Goal: Information Seeking & Learning: Learn about a topic

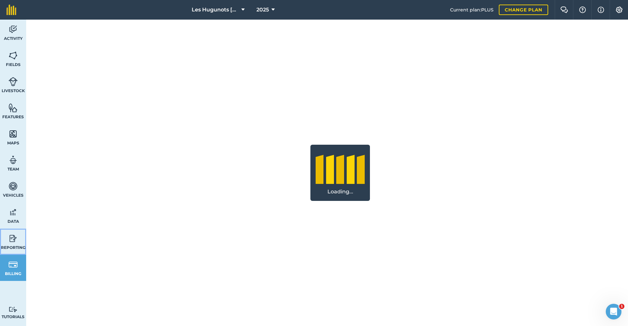
click at [6, 242] on link "Reporting" at bounding box center [13, 242] width 26 height 26
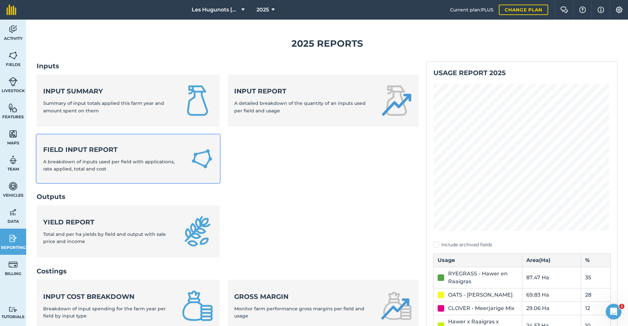
click at [79, 155] on div "Field Input Report A breakdown of inputs used per field with applications, rate…" at bounding box center [113, 159] width 140 height 28
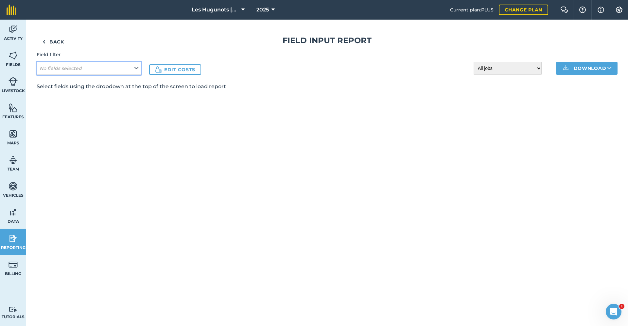
click at [65, 68] on em "No fields selected" at bounding box center [61, 68] width 42 height 6
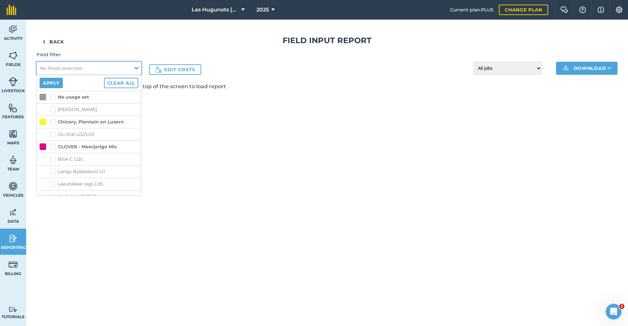
click at [118, 67] on button "No fields selected" at bounding box center [89, 68] width 105 height 13
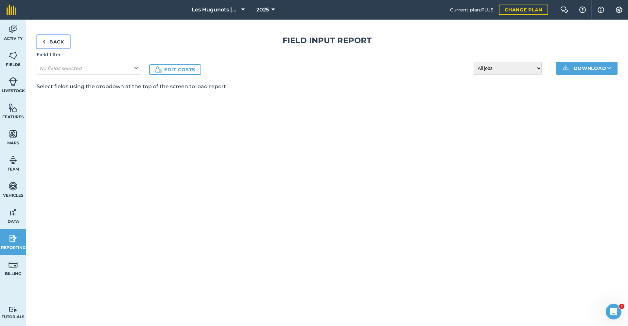
click at [53, 38] on link "Back" at bounding box center [53, 41] width 33 height 13
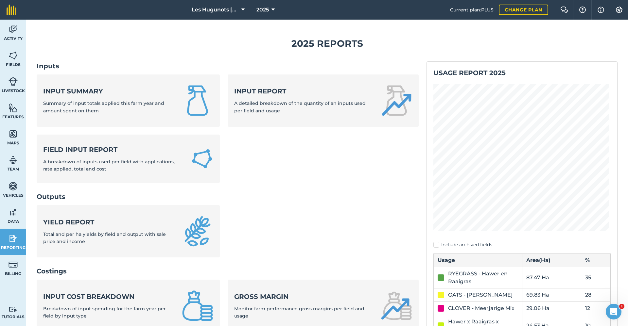
scroll to position [33, 0]
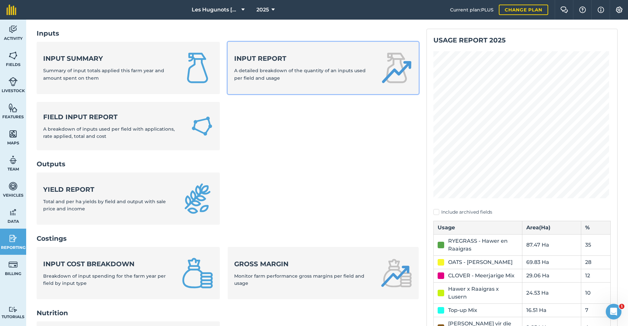
click at [287, 79] on div "Input report A detailed breakdown of the quantity of an inputs used per field a…" at bounding box center [303, 68] width 139 height 28
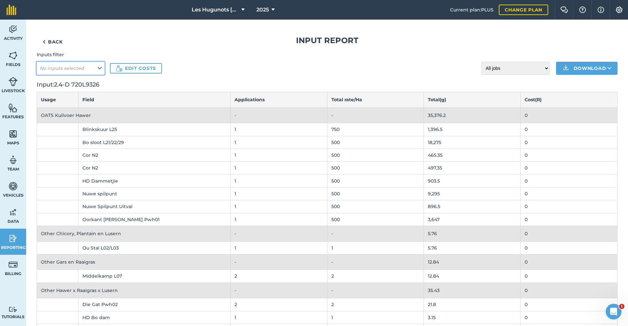
click at [99, 72] on button "No inputs selected" at bounding box center [71, 68] width 68 height 13
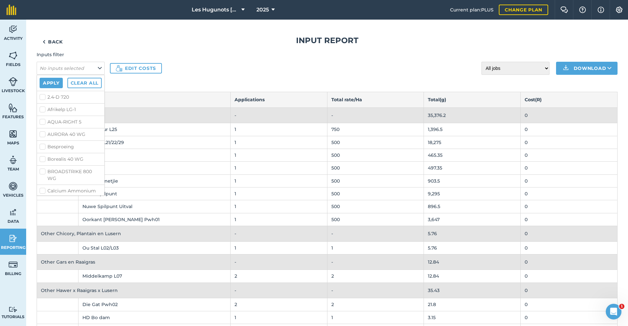
click at [63, 96] on label "2.4-D 720" at bounding box center [71, 97] width 62 height 7
click at [44, 96] on input "2.4-D 720" at bounding box center [42, 96] width 4 height 4
checkbox input "true"
click at [57, 111] on label "Afrikelp LG-1" at bounding box center [71, 109] width 62 height 7
click at [44, 111] on input "Afrikelp LG-1" at bounding box center [42, 108] width 4 height 4
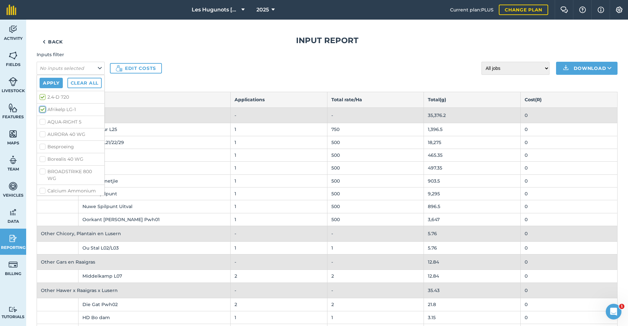
checkbox input "true"
click at [59, 120] on label "AQUA-RIGHT 5" at bounding box center [71, 122] width 62 height 7
click at [44, 120] on input "AQUA-RIGHT 5" at bounding box center [42, 121] width 4 height 4
checkbox input "true"
click at [60, 133] on label "AURORA 40 WG" at bounding box center [71, 134] width 62 height 7
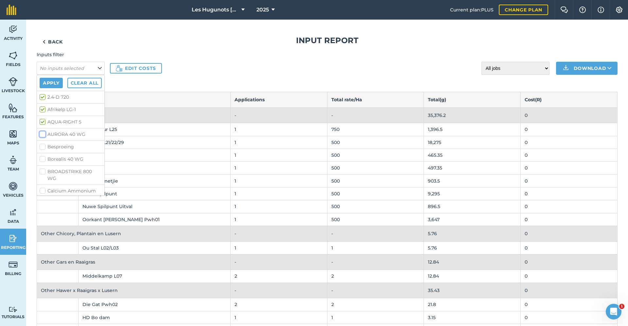
click at [44, 133] on input "AURORA 40 WG" at bounding box center [42, 133] width 4 height 4
checkbox input "true"
click at [58, 159] on label "Borealis 40 WG" at bounding box center [71, 159] width 62 height 7
click at [44, 159] on input "Borealis 40 WG" at bounding box center [42, 158] width 4 height 4
checkbox input "true"
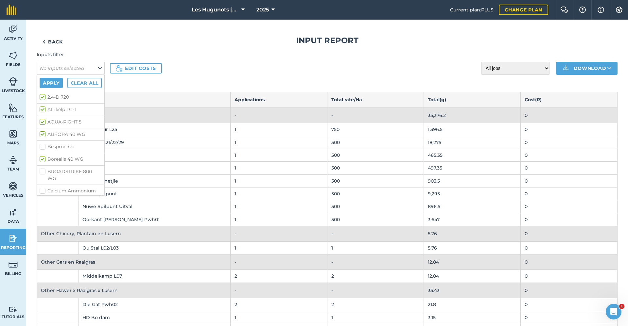
click at [58, 173] on label "BROADSTRIKE 800 WG" at bounding box center [71, 175] width 62 height 14
click at [44, 173] on input "BROADSTRIKE 800 WG" at bounding box center [42, 170] width 4 height 4
checkbox input "true"
click at [58, 158] on label "CYLAM 50 EC" at bounding box center [71, 157] width 62 height 7
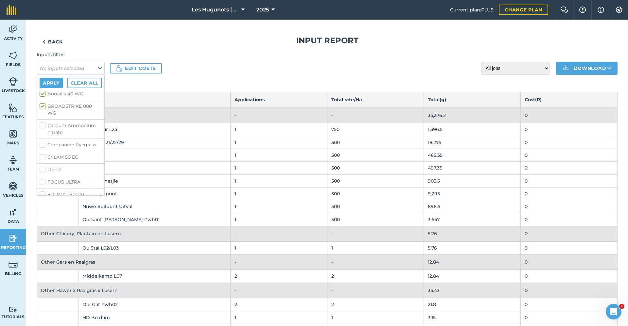
click at [44, 158] on input "CYLAM 50 EC" at bounding box center [42, 156] width 4 height 4
checkbox input "true"
click at [52, 183] on label "FOCUS ULTRA" at bounding box center [71, 182] width 62 height 7
click at [44, 183] on input "FOCUS ULTRA" at bounding box center [42, 181] width 4 height 4
checkbox input "true"
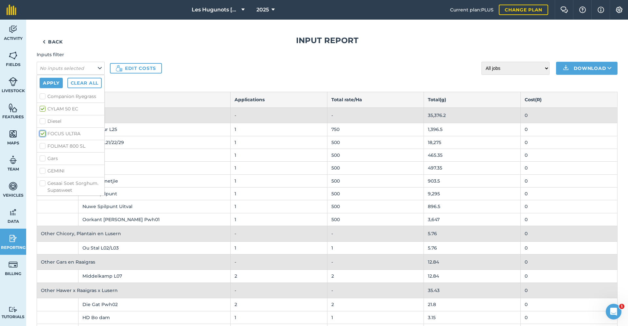
scroll to position [131, 0]
click at [64, 128] on label "FOLIMAT 800 SL" at bounding box center [71, 129] width 62 height 7
click at [44, 128] on input "FOLIMAT 800 SL" at bounding box center [42, 128] width 4 height 4
checkbox input "true"
click at [58, 153] on label "GEMINI" at bounding box center [71, 154] width 62 height 7
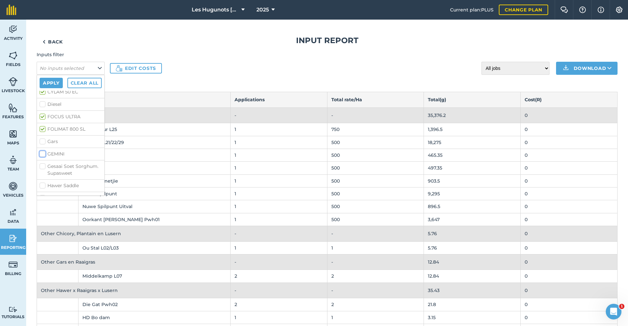
click at [44, 153] on input "GEMINI" at bounding box center [42, 153] width 4 height 4
checkbox input "true"
click at [58, 173] on li "KALACH 510 SL" at bounding box center [70, 178] width 67 height 12
click at [58, 179] on label "KALACH 510 SL" at bounding box center [71, 178] width 62 height 7
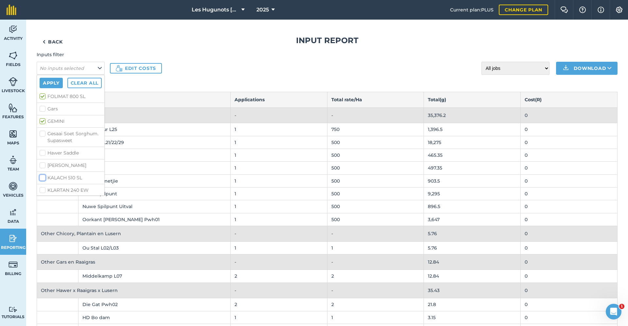
click at [44, 179] on input "KALACH 510 SL" at bounding box center [42, 177] width 4 height 4
checkbox input "true"
click at [60, 189] on label "KLARTAN 240 EW" at bounding box center [71, 190] width 62 height 7
click at [44, 189] on input "KLARTAN 240 EW" at bounding box center [42, 189] width 4 height 4
checkbox input "true"
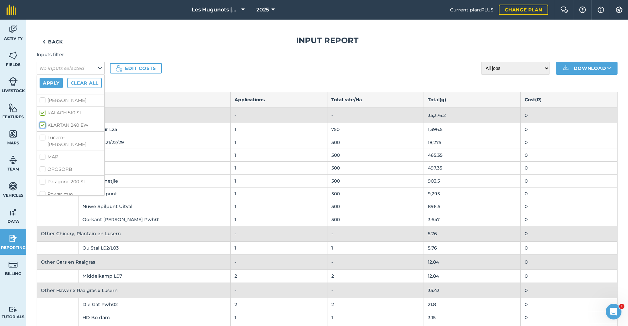
scroll to position [229, 0]
click at [63, 166] on label "OROSORB" at bounding box center [71, 169] width 62 height 7
click at [44, 166] on input "OROSORB" at bounding box center [42, 168] width 4 height 4
checkbox input "true"
click at [61, 178] on label "Paragone 200 SL" at bounding box center [71, 181] width 62 height 7
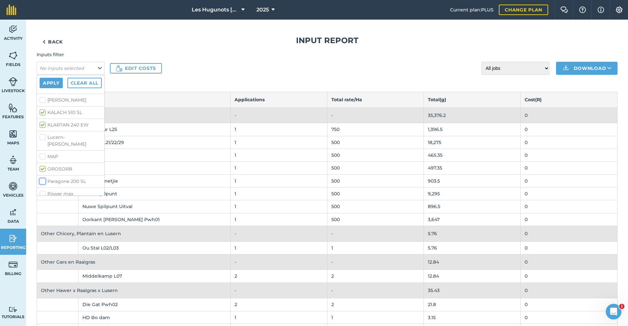
click at [44, 178] on input "Paragone 200 SL" at bounding box center [42, 180] width 4 height 4
checkbox input "true"
click at [61, 191] on label "Power max" at bounding box center [71, 194] width 62 height 7
click at [44, 191] on input "Power max" at bounding box center [42, 193] width 4 height 4
checkbox input "true"
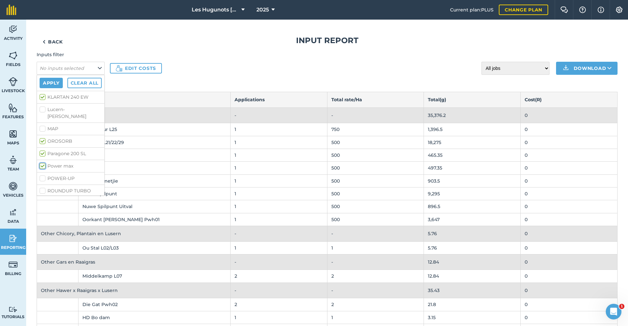
scroll to position [294, 0]
click at [71, 138] on label "POWER-UP" at bounding box center [71, 141] width 62 height 7
click at [44, 138] on input "POWER-UP" at bounding box center [42, 140] width 4 height 4
checkbox input "true"
click at [69, 150] on label "ROUNDUP TURBO" at bounding box center [71, 153] width 62 height 7
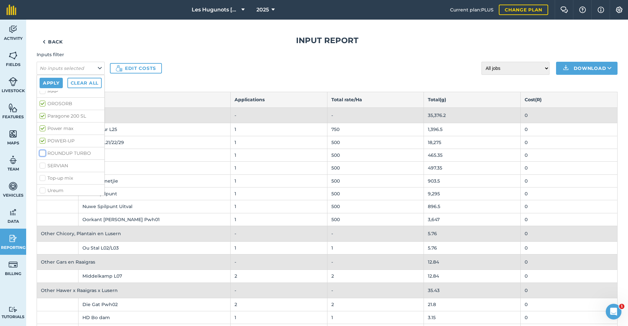
click at [44, 150] on input "ROUNDUP TURBO" at bounding box center [42, 152] width 4 height 4
checkbox input "true"
click at [68, 163] on label "SERVIAN" at bounding box center [71, 166] width 62 height 7
click at [44, 163] on input "SERVIAN" at bounding box center [42, 165] width 4 height 4
checkbox input "true"
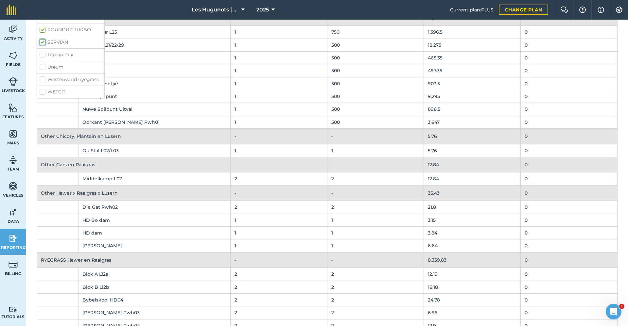
scroll to position [0, 0]
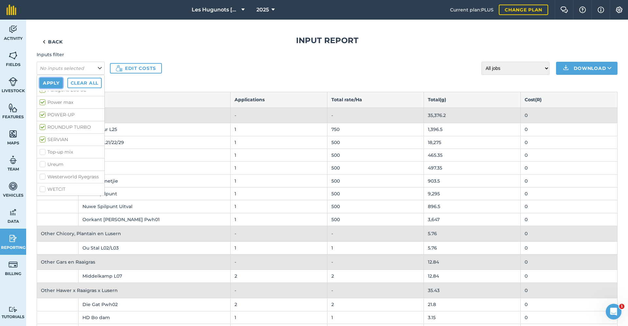
click at [55, 81] on button "Apply" at bounding box center [51, 83] width 23 height 10
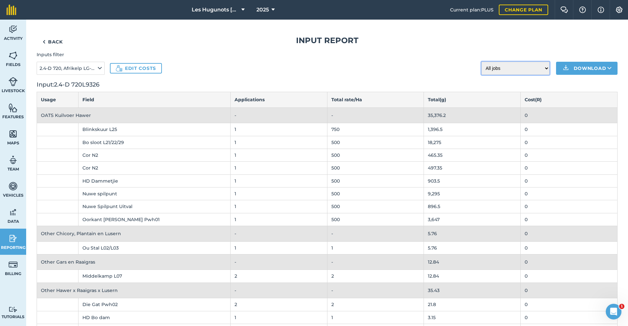
click at [531, 66] on select "All jobs Incomplete jobs Complete jobs" at bounding box center [515, 68] width 68 height 13
click at [525, 62] on select "All jobs Incomplete jobs Complete jobs" at bounding box center [515, 68] width 68 height 13
click at [11, 245] on link "Reporting" at bounding box center [13, 242] width 26 height 26
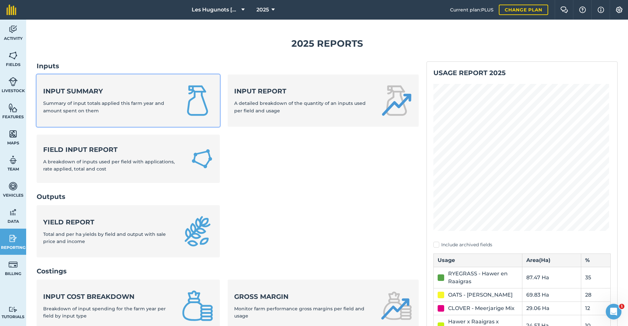
click at [147, 106] on span "Summary of input totals applied this farm year and amount spent on them" at bounding box center [103, 106] width 121 height 13
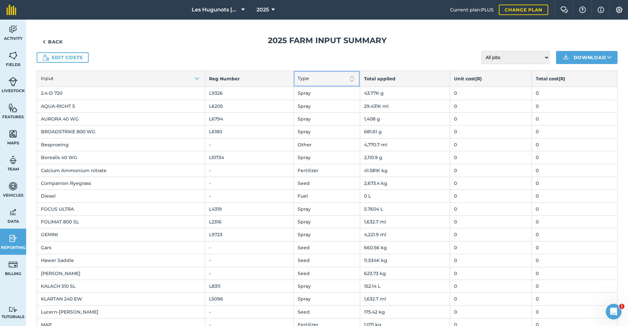
click at [325, 80] on button "Type" at bounding box center [327, 79] width 66 height 16
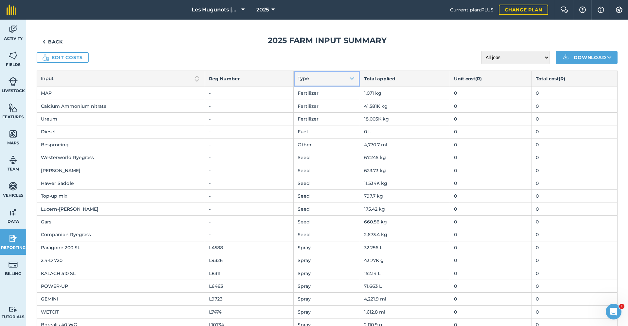
click at [325, 80] on button "Type" at bounding box center [327, 79] width 66 height 16
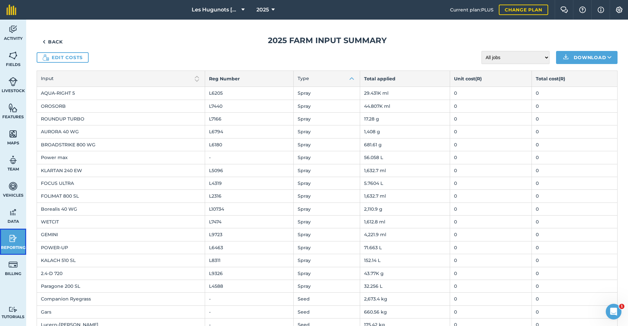
click at [22, 242] on link "Reporting" at bounding box center [13, 242] width 26 height 26
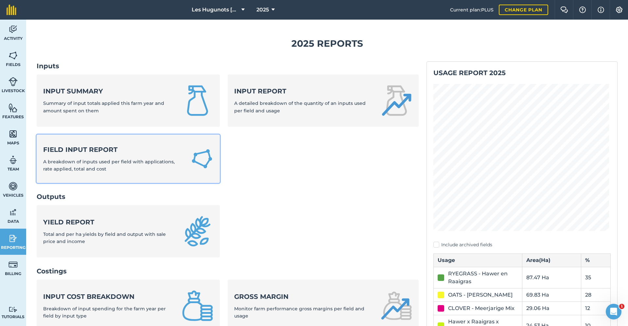
click at [91, 152] on strong "Field Input Report" at bounding box center [113, 149] width 140 height 9
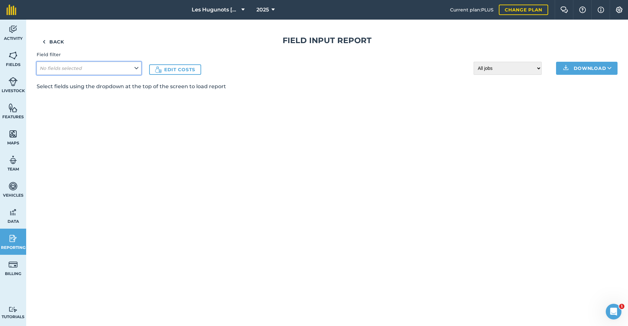
click at [116, 70] on button "No fields selected" at bounding box center [89, 68] width 105 height 13
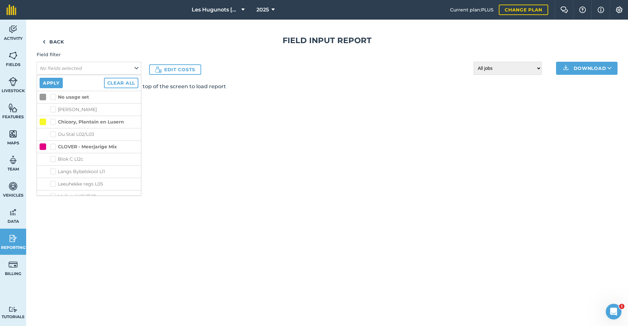
click at [52, 122] on label "Chicory, Plantain en Lusern" at bounding box center [87, 122] width 74 height 7
click at [52, 122] on input "Chicory, Plantain en Lusern" at bounding box center [52, 121] width 4 height 4
checkbox input "true"
click at [54, 148] on label "CLOVER - Meerjarige Mix" at bounding box center [83, 147] width 67 height 7
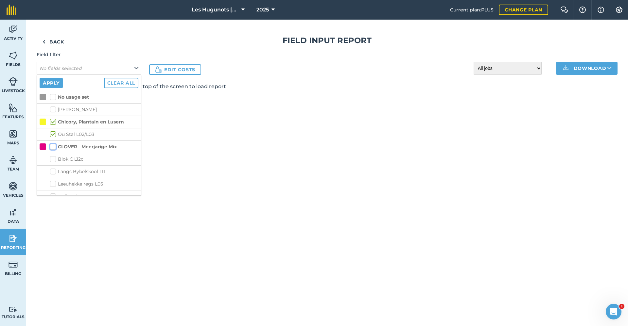
click at [54, 148] on input "CLOVER - Meerjarige Mix" at bounding box center [52, 146] width 4 height 4
checkbox input "true"
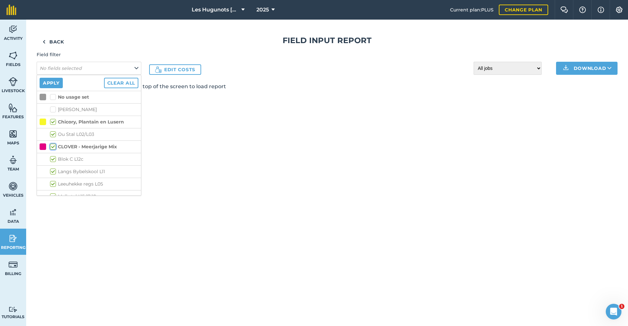
checkbox input "true"
click at [46, 86] on button "Apply" at bounding box center [51, 83] width 23 height 10
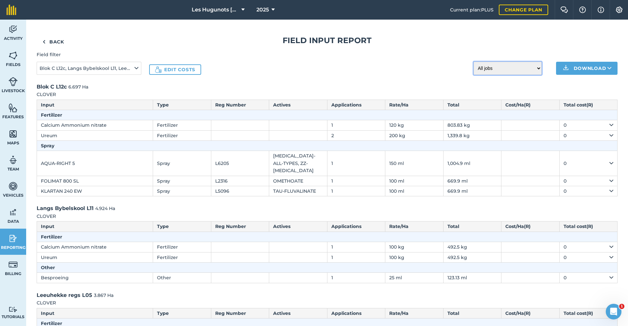
click at [510, 71] on select "All jobs Incomplete jobs Complete jobs" at bounding box center [508, 68] width 68 height 13
click at [52, 43] on link "Back" at bounding box center [53, 41] width 33 height 13
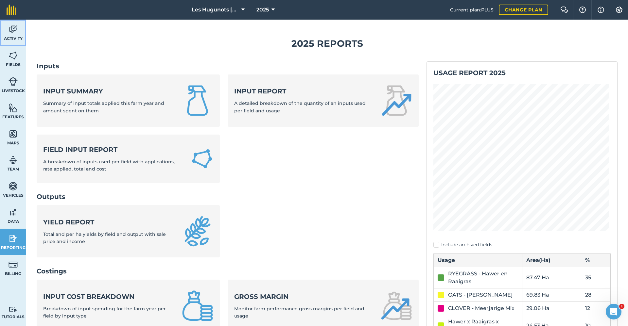
click at [8, 27] on link "Activity" at bounding box center [13, 33] width 26 height 26
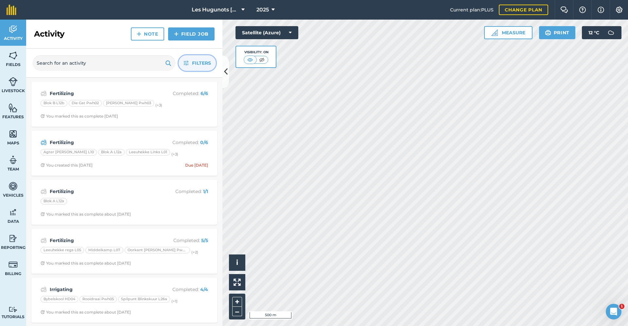
click at [195, 66] on span "Filters" at bounding box center [201, 63] width 19 height 7
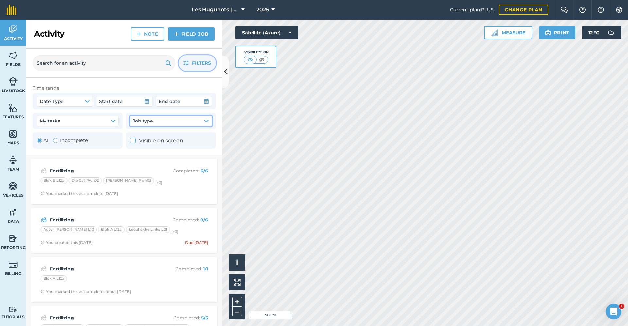
click at [156, 120] on button "Job type" at bounding box center [171, 121] width 82 height 10
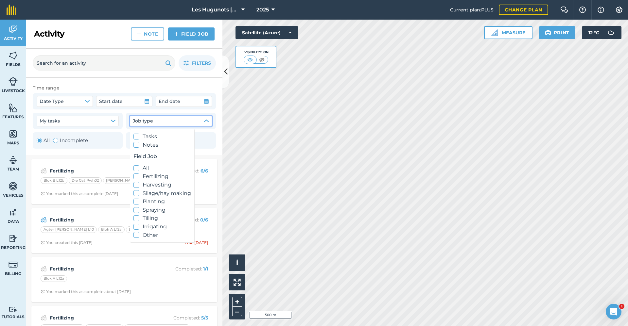
click at [137, 212] on icon at bounding box center [136, 210] width 4 height 4
checkbox input "true"
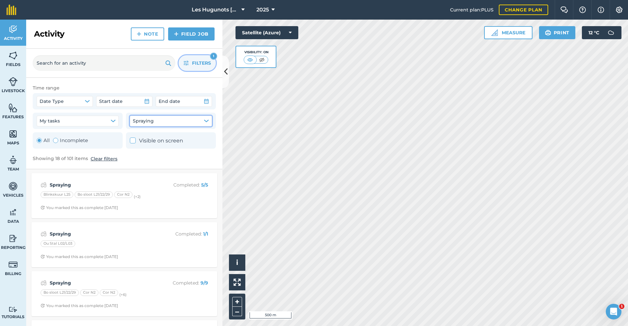
click at [192, 67] on span "Filters" at bounding box center [201, 63] width 19 height 7
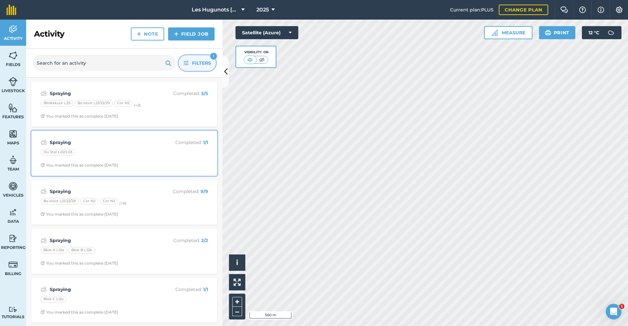
click at [111, 147] on div "Spraying Completed : 1 / 1 Ou Stal L02/L03 You marked this as complete [DATE]" at bounding box center [124, 153] width 178 height 37
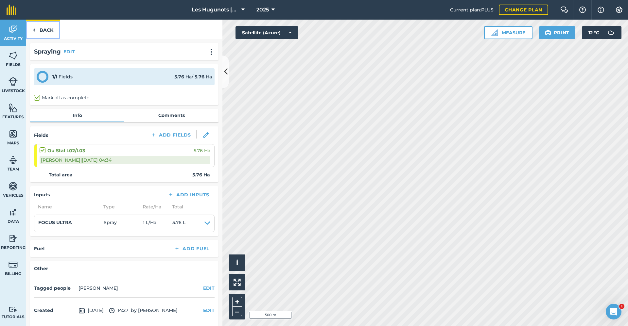
click at [46, 28] on link "Back" at bounding box center [43, 29] width 34 height 19
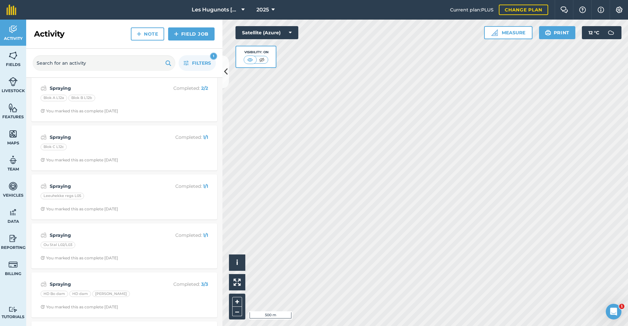
scroll to position [164, 0]
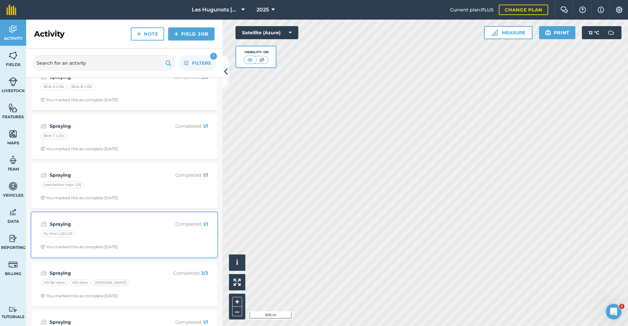
click at [105, 233] on div "Ou Stal L02/L03" at bounding box center [124, 235] width 167 height 9
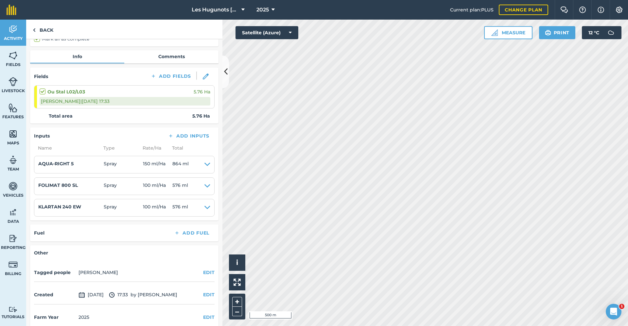
scroll to position [67, 0]
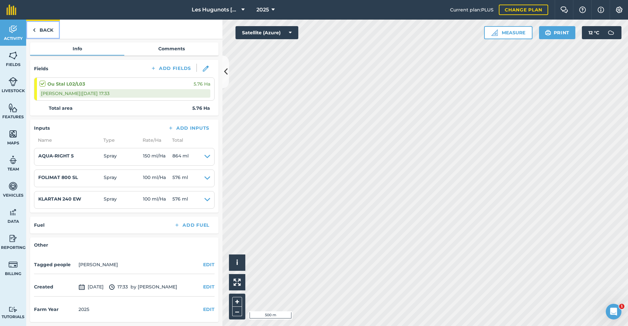
click at [37, 29] on link "Back" at bounding box center [43, 29] width 34 height 19
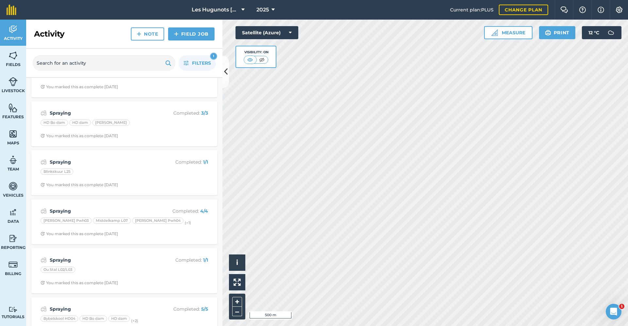
scroll to position [392, 0]
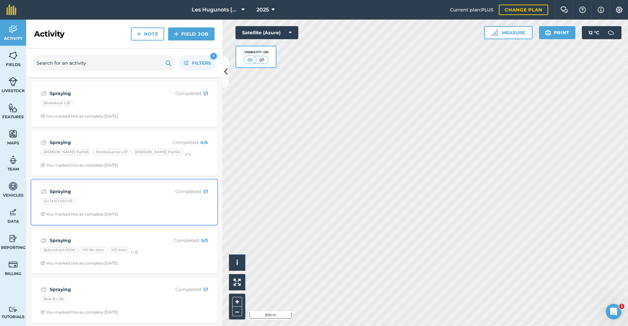
click at [97, 210] on div "Spraying Completed : 1 / 1 Ou Stal L02/L03 You marked this as complete [DATE]" at bounding box center [124, 202] width 178 height 37
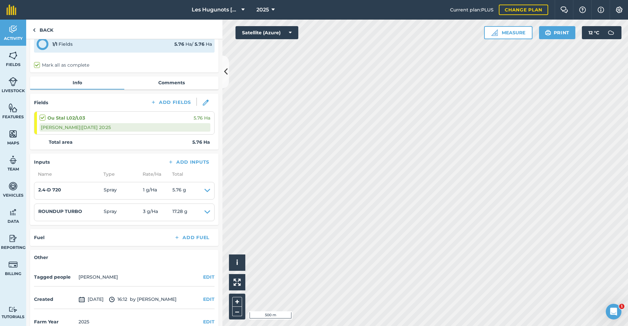
scroll to position [45, 0]
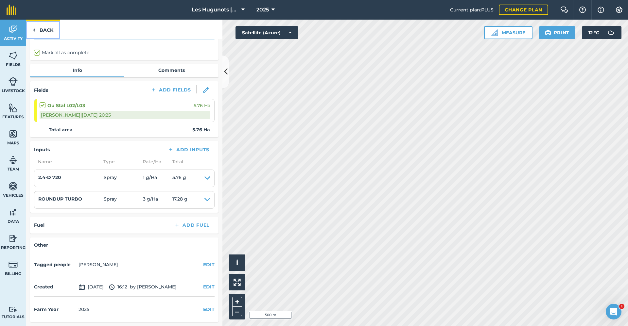
click at [49, 31] on link "Back" at bounding box center [43, 29] width 34 height 19
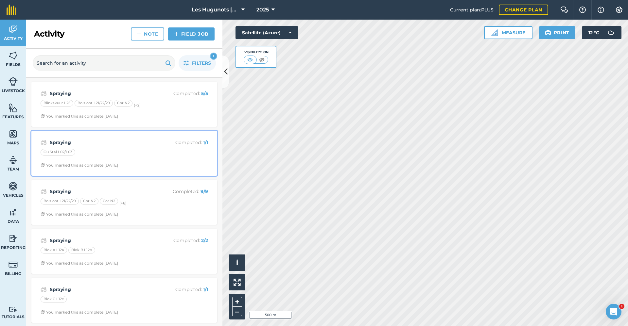
click at [107, 151] on div "Ou Stal L02/L03" at bounding box center [124, 153] width 167 height 9
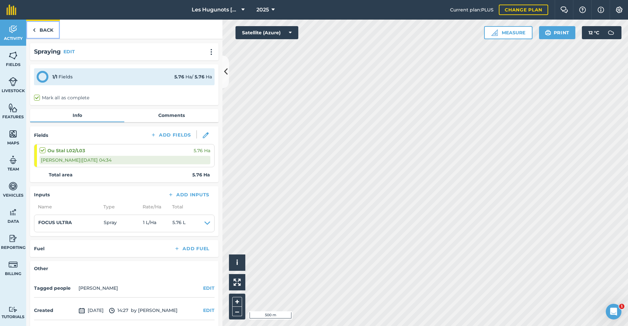
click at [48, 35] on link "Back" at bounding box center [43, 29] width 34 height 19
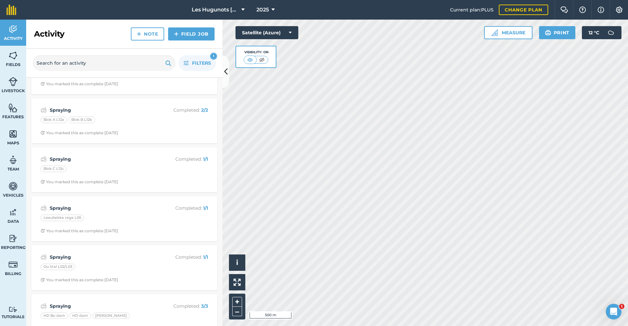
scroll to position [131, 0]
click at [114, 264] on div "Ou Stal L02/L03" at bounding box center [124, 268] width 167 height 9
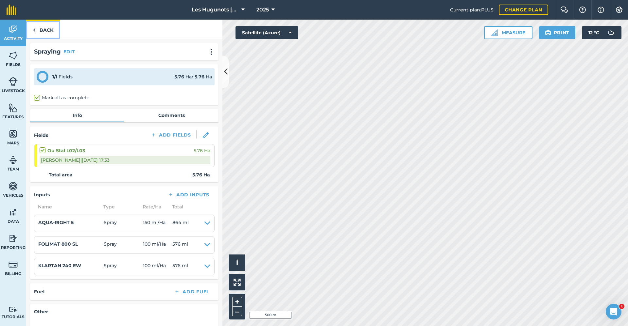
click at [50, 29] on link "Back" at bounding box center [43, 29] width 34 height 19
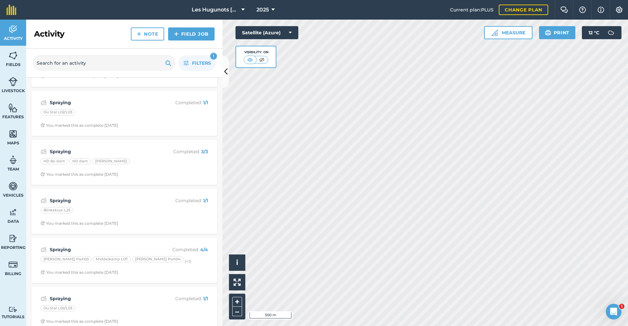
scroll to position [327, 0]
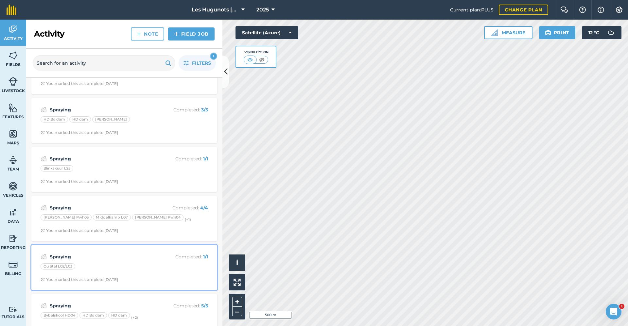
click at [102, 266] on div "Ou Stal L02/L03" at bounding box center [124, 268] width 167 height 9
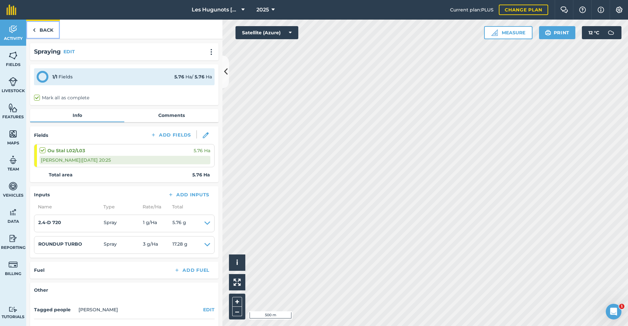
click at [42, 29] on link "Back" at bounding box center [43, 29] width 34 height 19
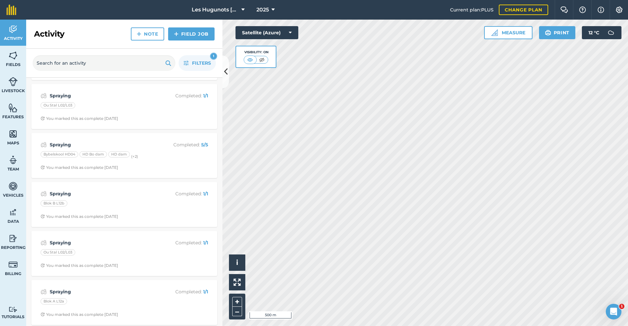
scroll to position [491, 0]
click at [90, 249] on div "Ou Stal L02/L03" at bounding box center [124, 251] width 167 height 9
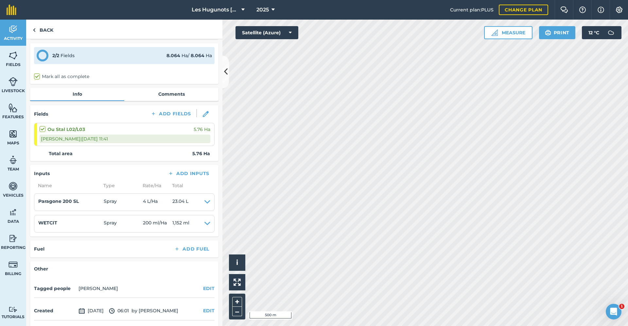
scroll to position [45, 0]
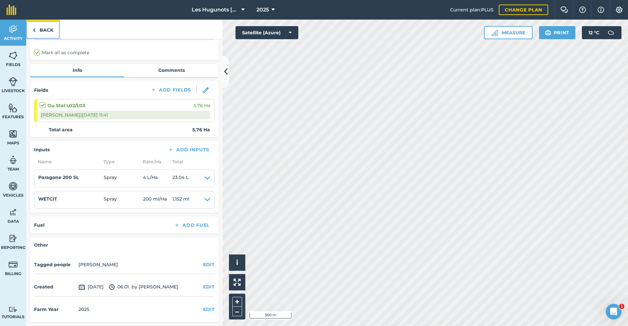
click at [36, 29] on link "Back" at bounding box center [43, 29] width 34 height 19
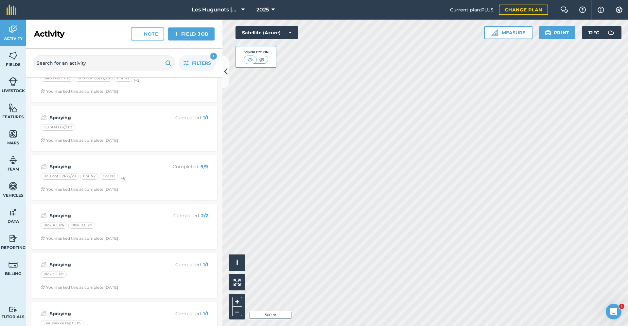
scroll to position [98, 0]
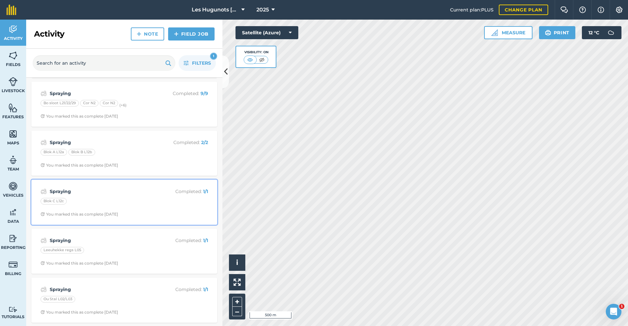
click at [87, 186] on div "Spraying Completed : 1 / 1 Blok C L12c You marked this as complete [DATE]" at bounding box center [124, 202] width 178 height 37
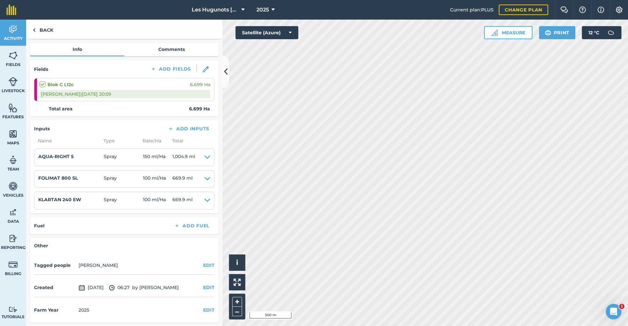
scroll to position [67, 0]
click at [51, 29] on link "Back" at bounding box center [43, 29] width 34 height 19
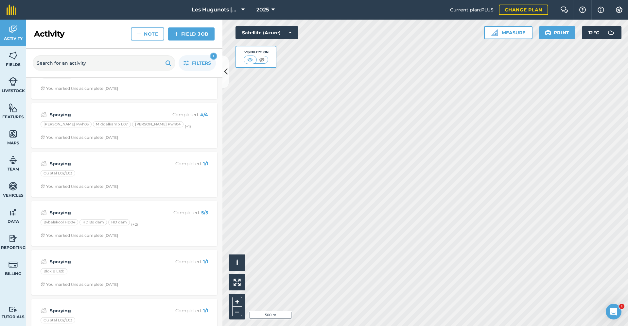
scroll to position [458, 0]
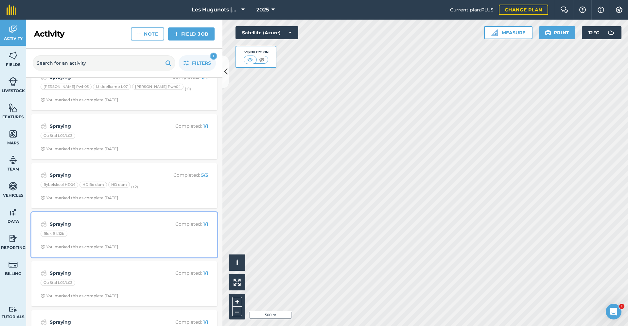
click at [94, 234] on div "Blok B L12b" at bounding box center [124, 235] width 167 height 9
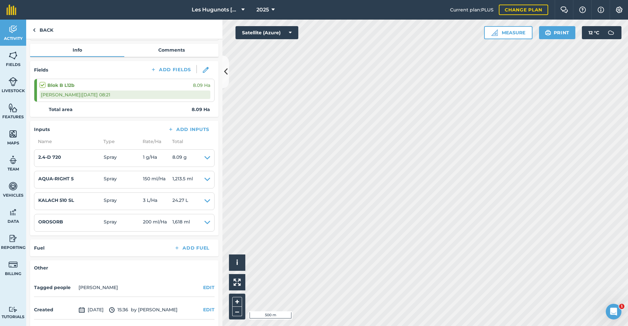
scroll to position [88, 0]
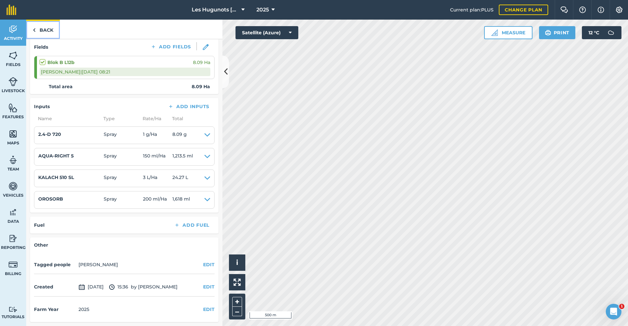
click at [42, 27] on link "Back" at bounding box center [43, 29] width 34 height 19
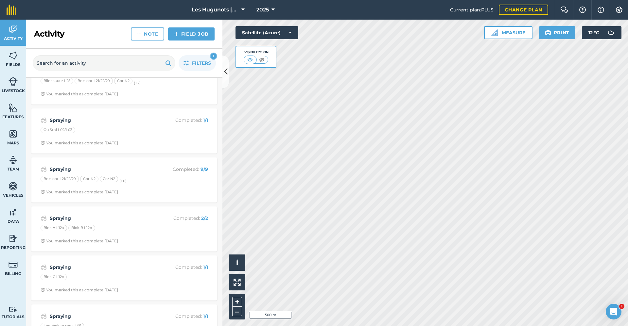
scroll to position [33, 0]
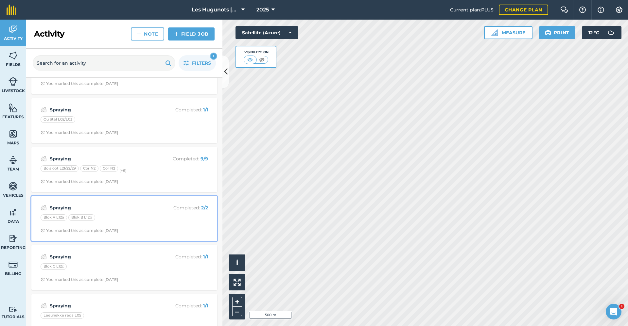
click at [101, 217] on div "Blok A L12a Blok B L12b" at bounding box center [124, 219] width 167 height 9
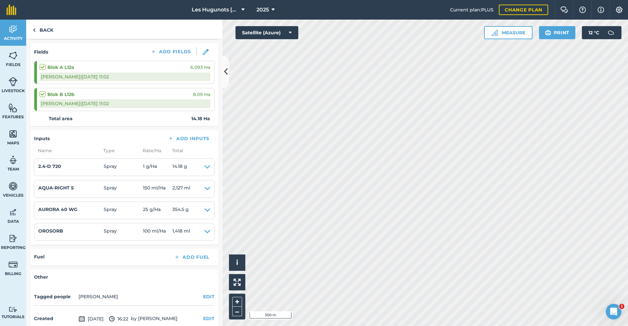
scroll to position [98, 0]
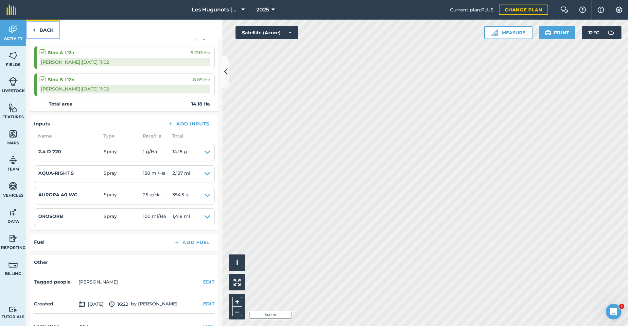
click at [49, 28] on link "Back" at bounding box center [43, 29] width 34 height 19
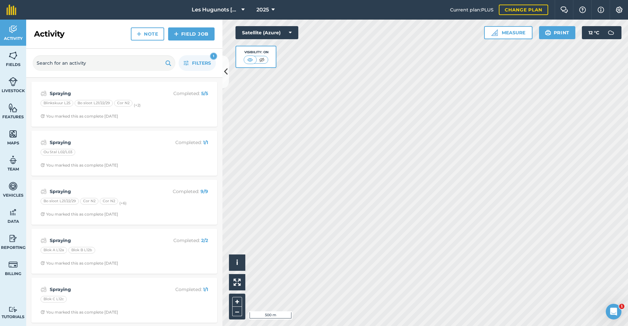
scroll to position [33, 0]
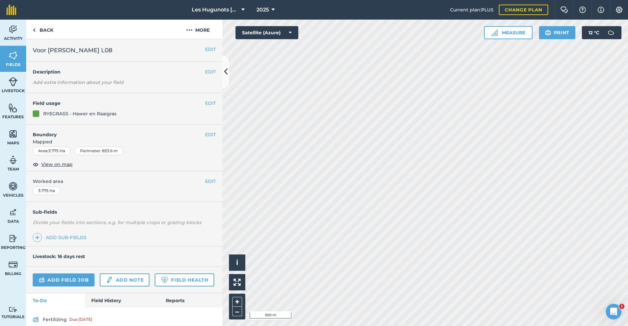
scroll to position [26, 0]
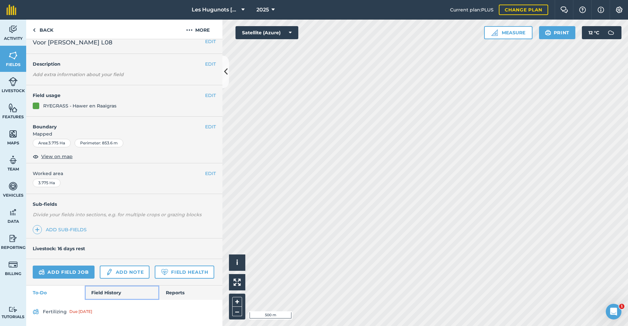
click at [100, 291] on link "Field History" at bounding box center [122, 293] width 74 height 14
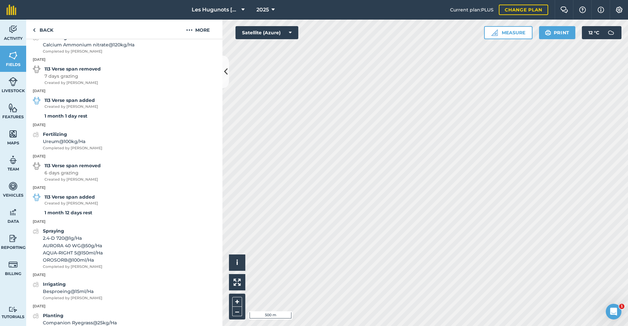
scroll to position [517, 0]
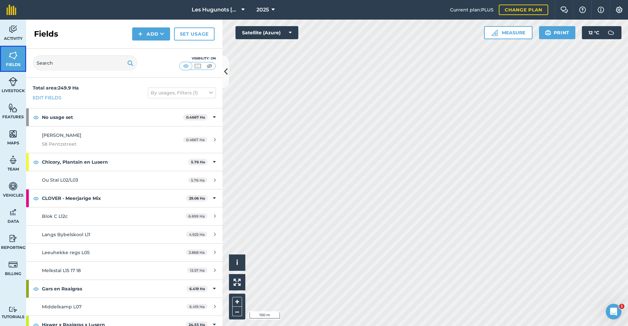
click at [8, 52] on link "Fields" at bounding box center [13, 59] width 26 height 26
click at [10, 33] on img at bounding box center [13, 30] width 9 height 10
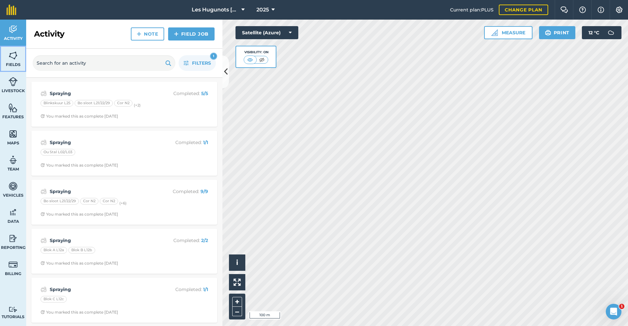
click at [10, 64] on span "Fields" at bounding box center [13, 64] width 26 height 5
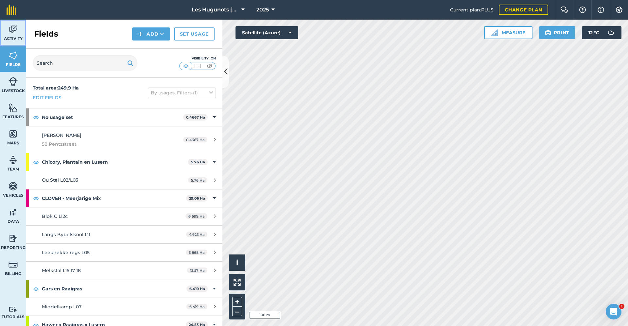
click at [13, 38] on span "Activity" at bounding box center [13, 38] width 26 height 5
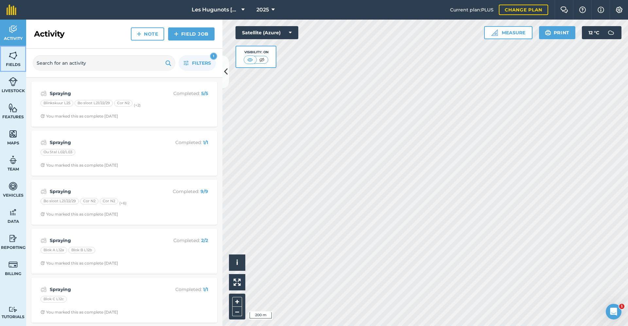
click at [14, 60] on img at bounding box center [13, 56] width 9 height 10
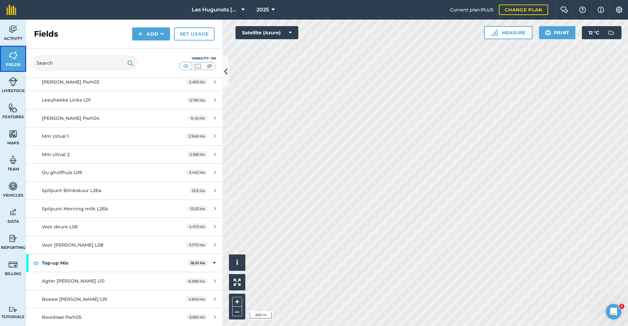
scroll to position [632, 0]
click at [227, 69] on icon at bounding box center [226, 71] width 4 height 11
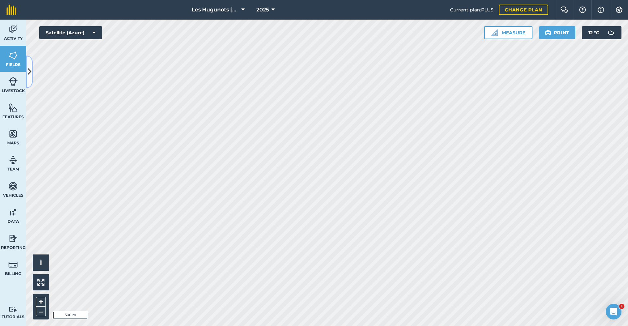
click at [29, 74] on icon at bounding box center [30, 71] width 4 height 11
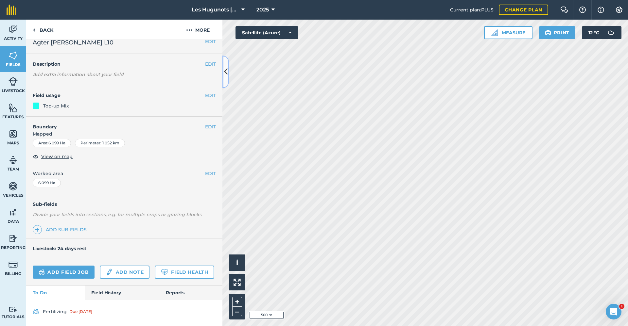
scroll to position [26, 0]
click at [103, 291] on link "Field History" at bounding box center [122, 293] width 74 height 14
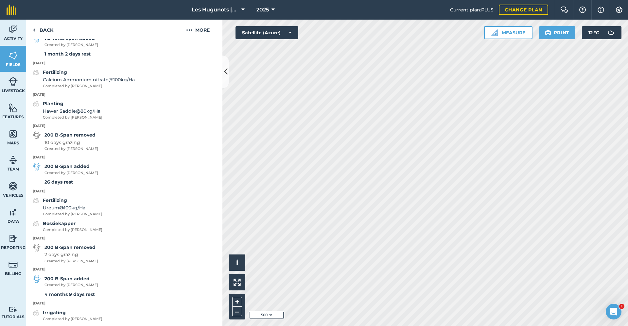
scroll to position [493, 0]
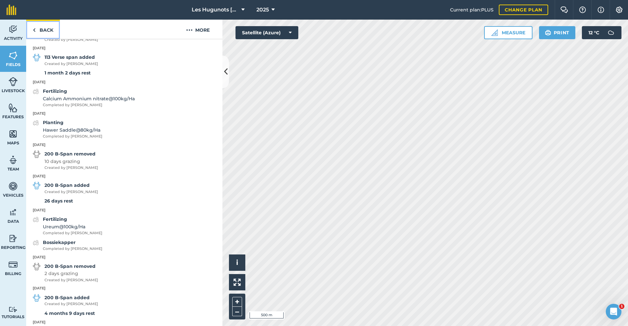
click at [37, 33] on link "Back" at bounding box center [43, 29] width 34 height 19
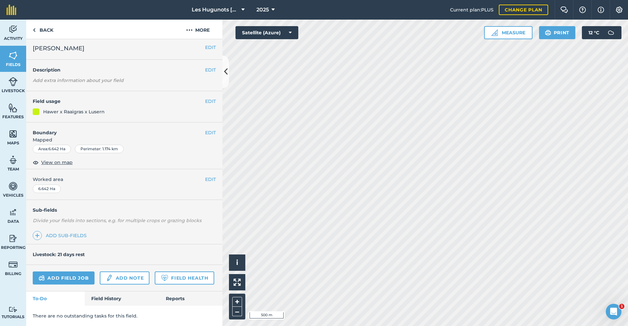
scroll to position [20, 0]
click at [104, 299] on link "Field History" at bounding box center [122, 299] width 74 height 14
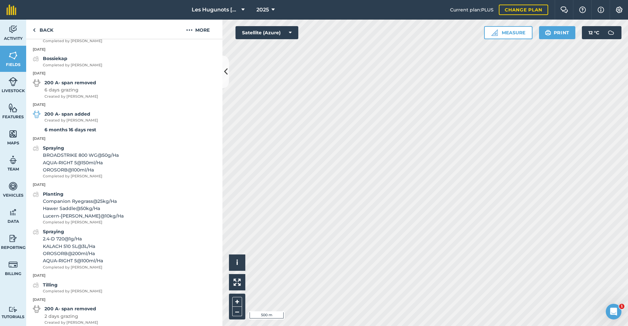
scroll to position [478, 0]
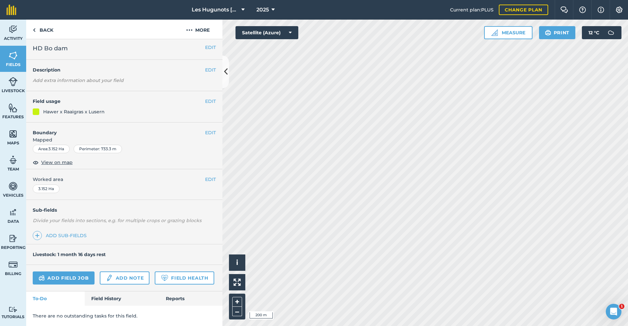
scroll to position [20, 0]
click at [99, 303] on link "Field History" at bounding box center [122, 299] width 74 height 14
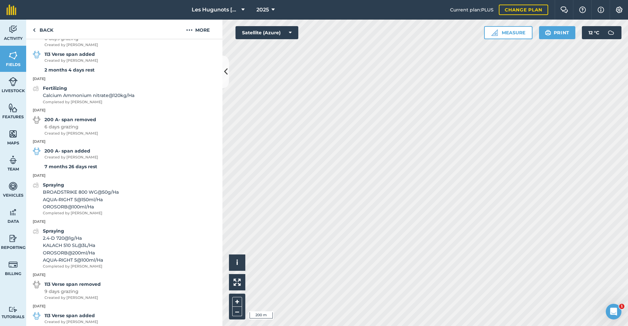
scroll to position [315, 0]
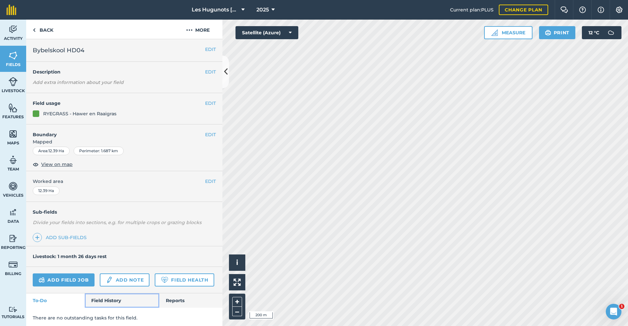
click at [98, 308] on link "Field History" at bounding box center [122, 301] width 74 height 14
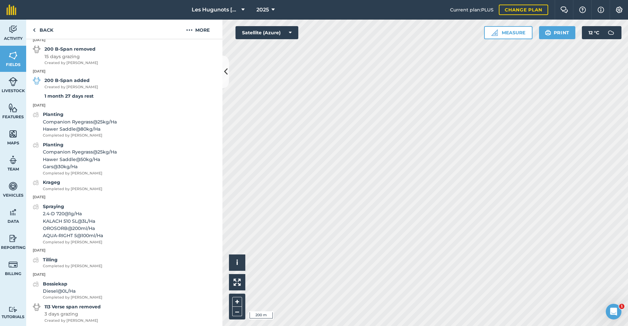
scroll to position [425, 0]
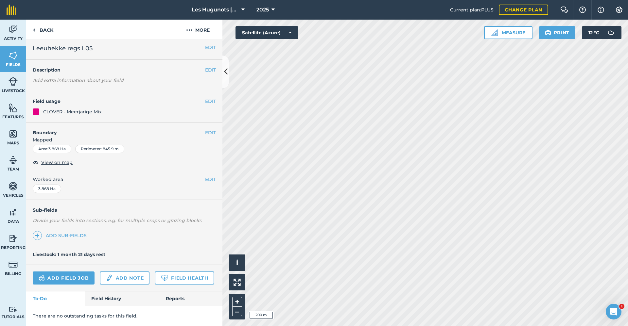
scroll to position [20, 0]
click at [111, 300] on link "Field History" at bounding box center [122, 299] width 74 height 14
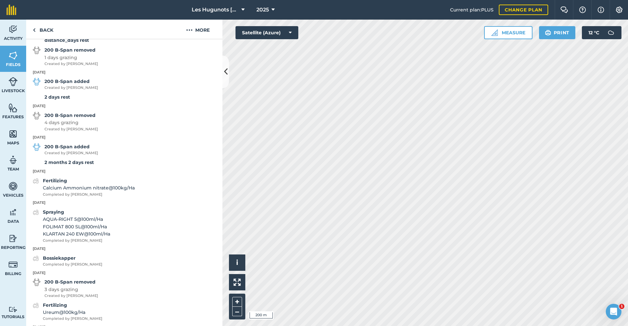
scroll to position [478, 0]
